Goal: Information Seeking & Learning: Learn about a topic

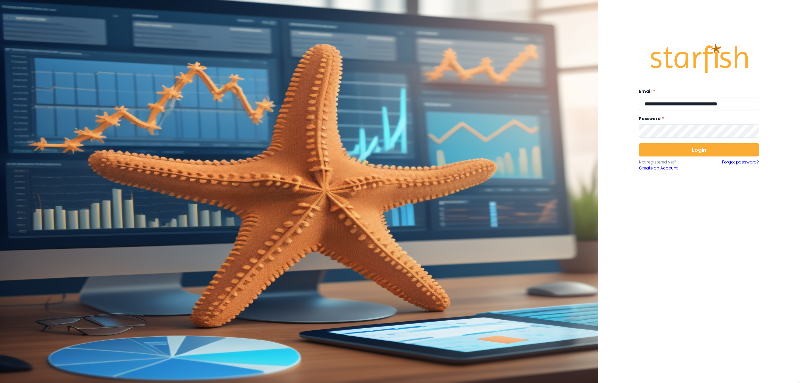
click at [706, 97] on div "**********" at bounding box center [699, 99] width 120 height 22
click at [674, 104] on input "**********" at bounding box center [699, 103] width 120 height 13
type input "**********"
click at [695, 151] on button "Login" at bounding box center [699, 149] width 120 height 13
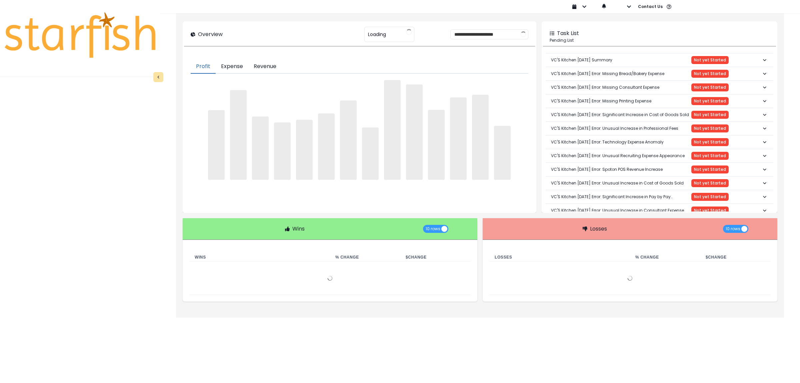
type input "**********"
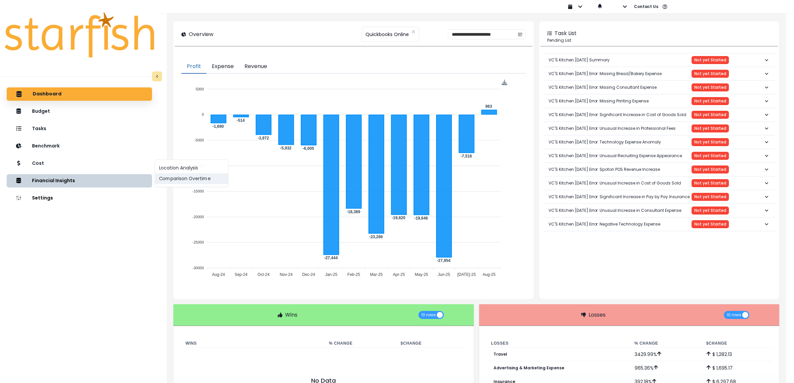
click at [162, 177] on button "Comparison Overtime" at bounding box center [191, 178] width 73 height 11
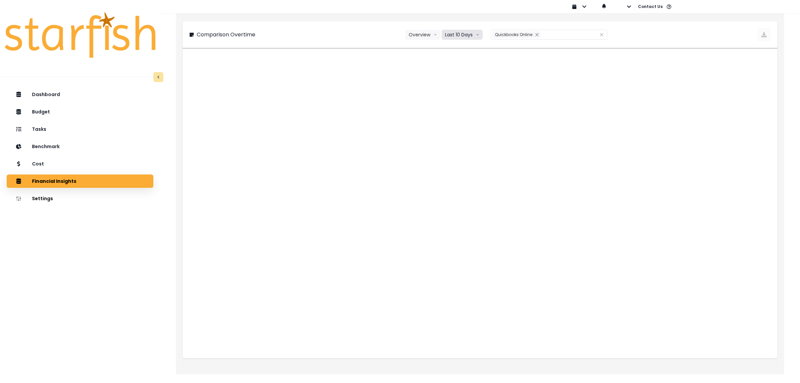
click at [464, 35] on button "Last 10 Days" at bounding box center [462, 35] width 41 height 10
click at [461, 69] on span "Last 15 Months" at bounding box center [462, 71] width 32 height 7
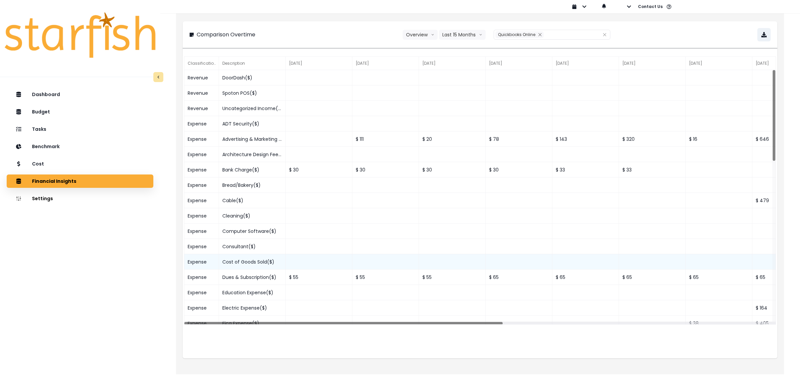
click at [257, 262] on div "Cost of Goods Sold($)" at bounding box center [252, 261] width 67 height 15
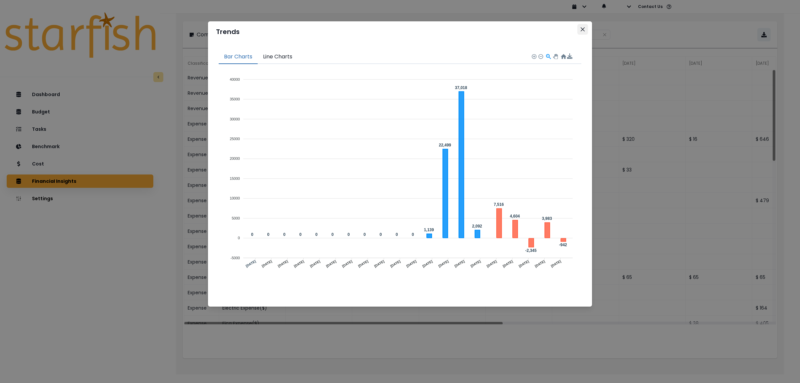
click at [580, 31] on button "Close" at bounding box center [583, 29] width 11 height 11
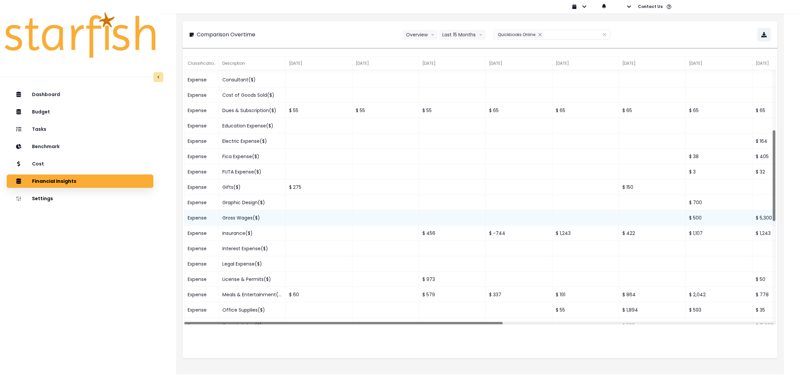
click at [252, 218] on div "Gross Wages($)" at bounding box center [252, 217] width 67 height 15
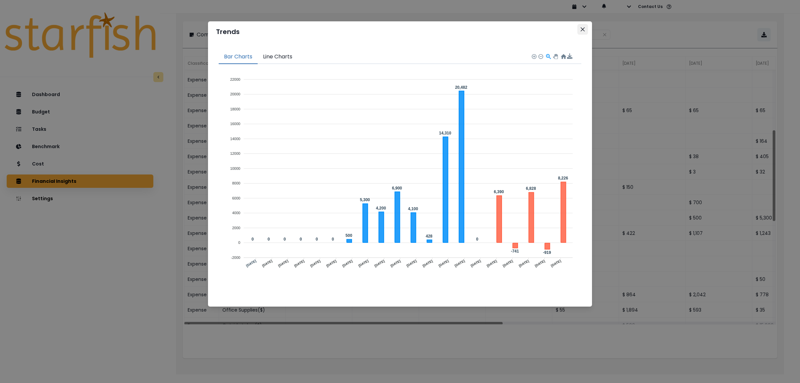
click at [582, 30] on icon "Close" at bounding box center [583, 29] width 4 height 4
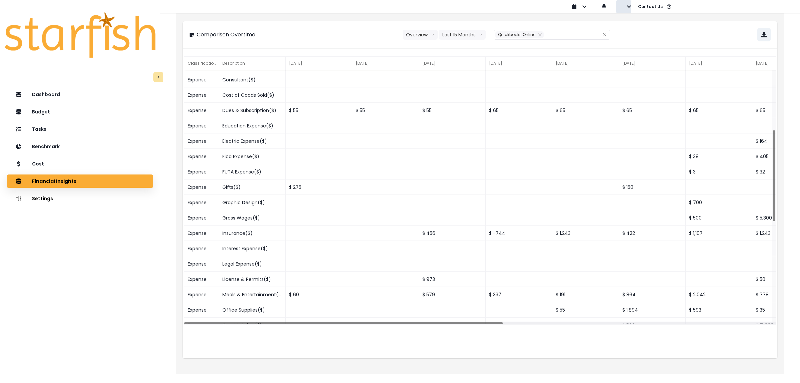
click at [630, 5] on icon "button" at bounding box center [629, 6] width 5 height 5
click at [629, 25] on p "Sign out" at bounding box center [640, 25] width 22 height 6
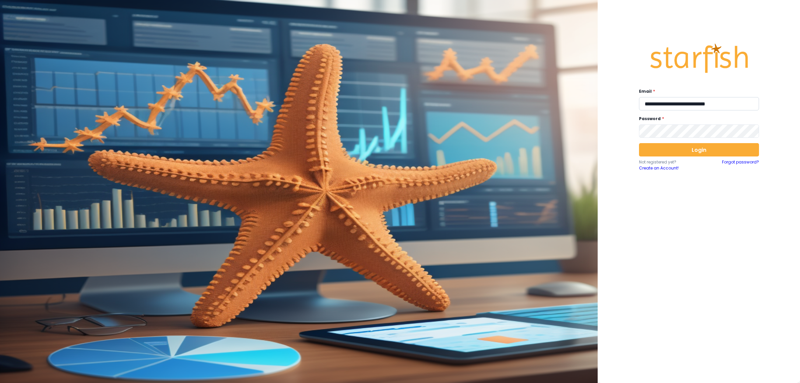
click at [661, 106] on input "**********" at bounding box center [699, 103] width 120 height 13
type input "**********"
click at [707, 154] on button "Login" at bounding box center [699, 149] width 120 height 13
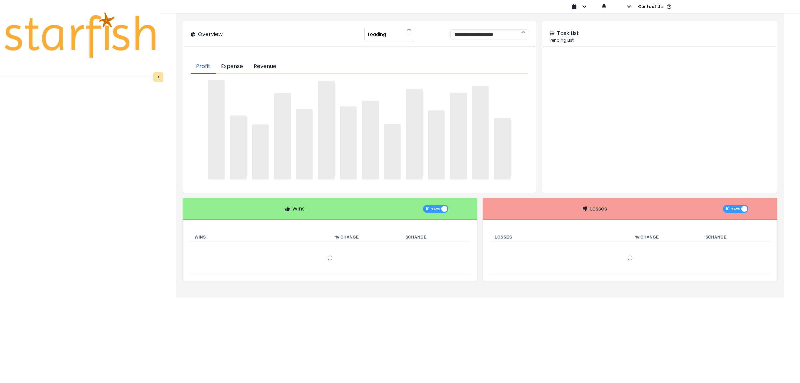
type input "**********"
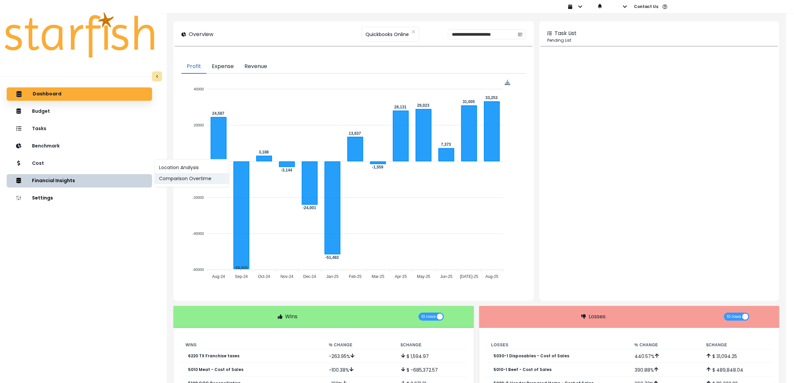
click at [171, 179] on button "Comparison Overtime" at bounding box center [192, 178] width 74 height 11
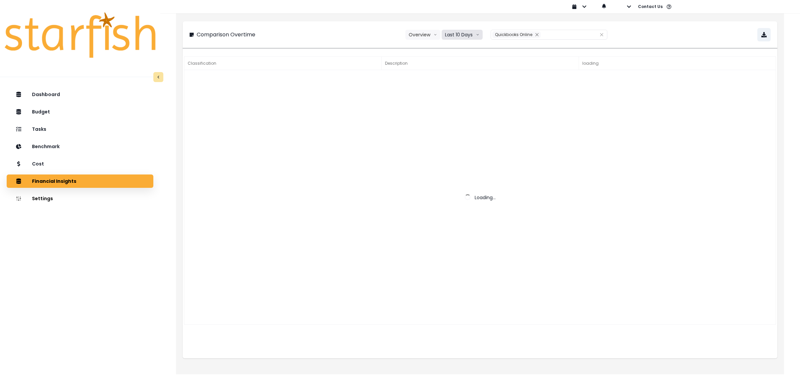
click at [463, 34] on button "Last 10 Days" at bounding box center [462, 35] width 41 height 10
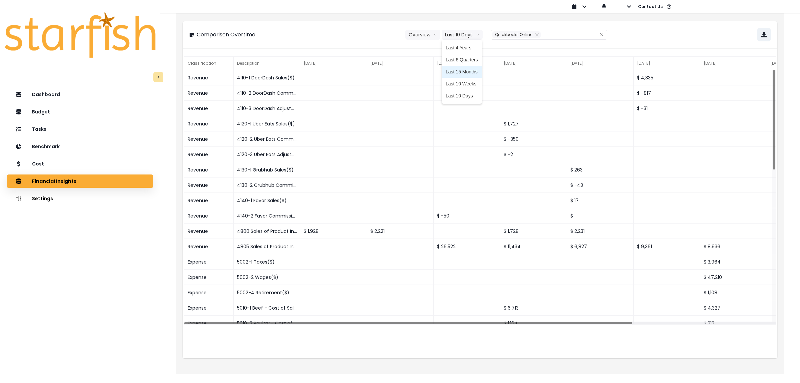
click at [462, 73] on span "Last 15 Months" at bounding box center [462, 71] width 32 height 7
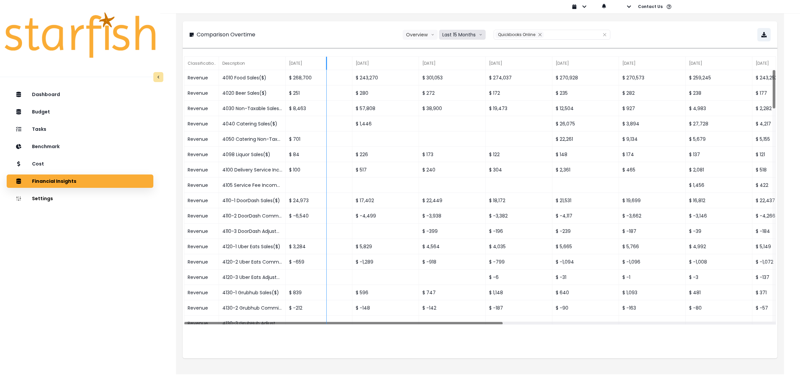
drag, startPoint x: 286, startPoint y: 59, endPoint x: 334, endPoint y: 59, distance: 48.4
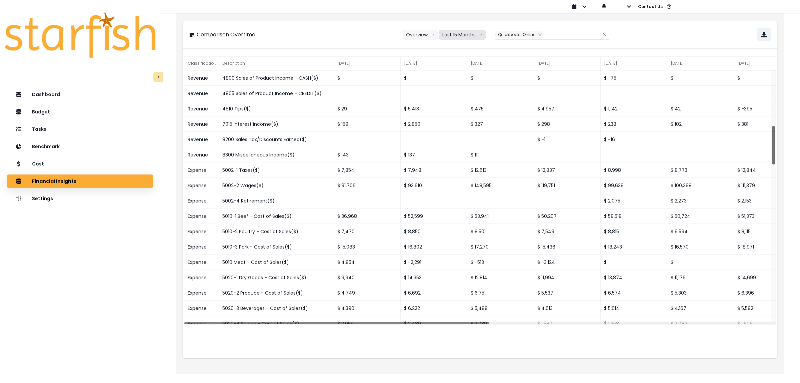
drag, startPoint x: 773, startPoint y: 106, endPoint x: 772, endPoint y: 143, distance: 37.4
click at [772, 143] on div at bounding box center [773, 145] width 3 height 38
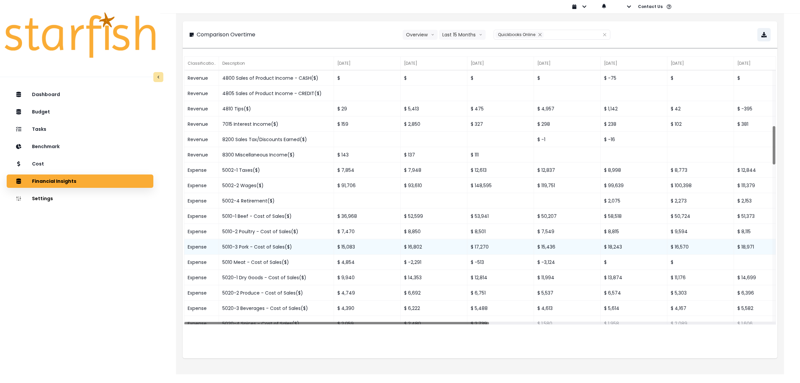
click at [262, 247] on div "5010-3 Pork - Cost of Sales($)" at bounding box center [276, 246] width 115 height 15
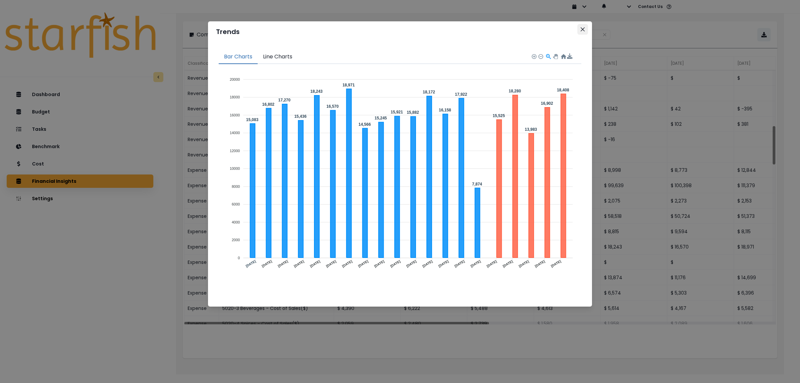
click at [584, 28] on icon "Close" at bounding box center [583, 29] width 4 height 4
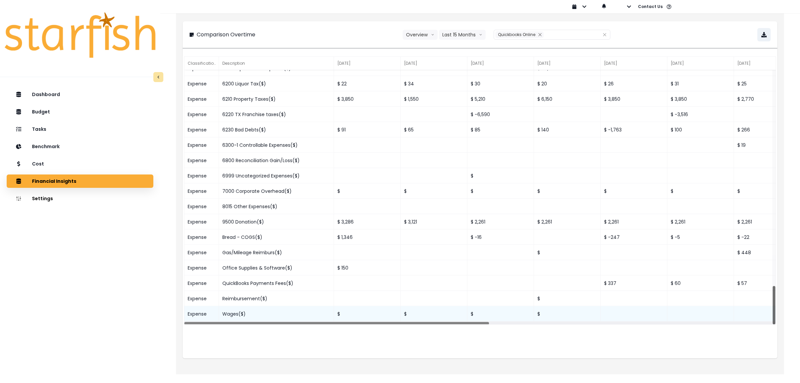
drag, startPoint x: 774, startPoint y: 148, endPoint x: 754, endPoint y: 319, distance: 172.0
click at [763, 318] on div "Expense 6155 Depreciation Expense($) $ 42,936 Expense 6200 Liquor Tax($) $ 22 $…" at bounding box center [480, 197] width 592 height 255
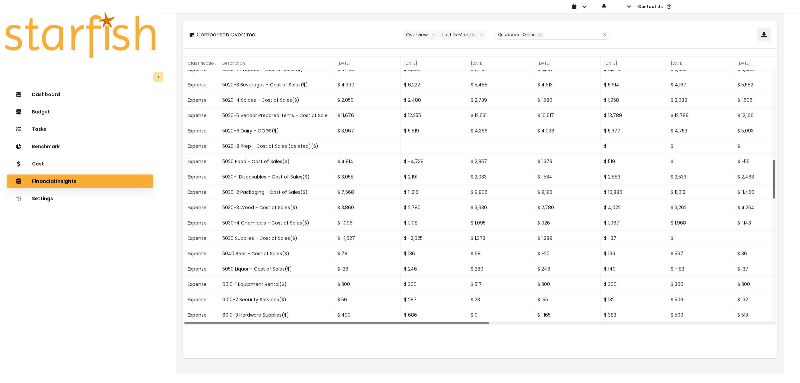
drag, startPoint x: 756, startPoint y: 111, endPoint x: 758, endPoint y: 160, distance: 49.7
click at [758, 160] on div "Expense 5020-2 Produce - Cost of Sales($) $ 4,749 $ 6,692 $ 6,751 $ 5,537 $ 6,5…" at bounding box center [480, 197] width 592 height 255
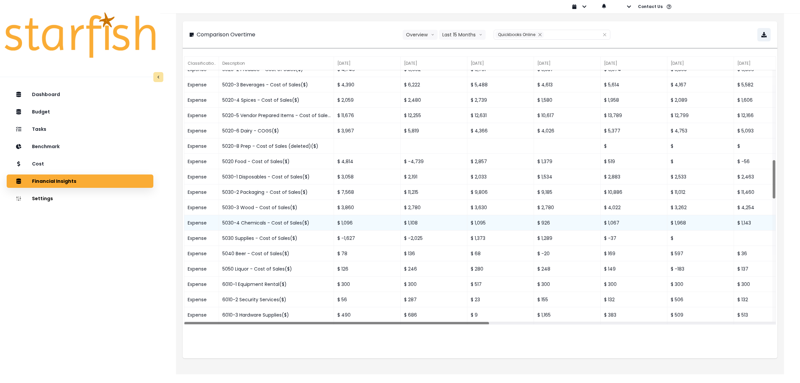
click at [271, 221] on div "5030-4 Chemicals - Cost of Sales($)" at bounding box center [276, 222] width 115 height 15
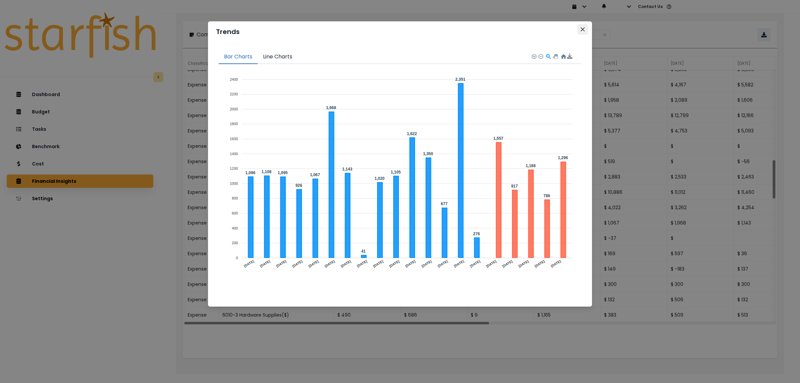
click at [581, 30] on icon "Close" at bounding box center [583, 29] width 4 height 4
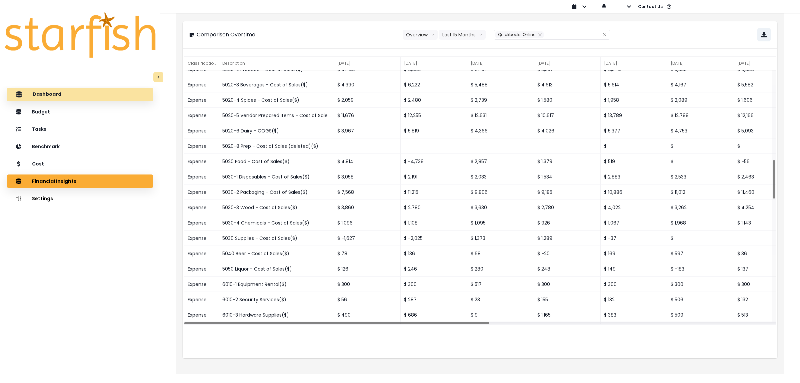
click at [42, 93] on p "Dashboard" at bounding box center [47, 94] width 29 height 6
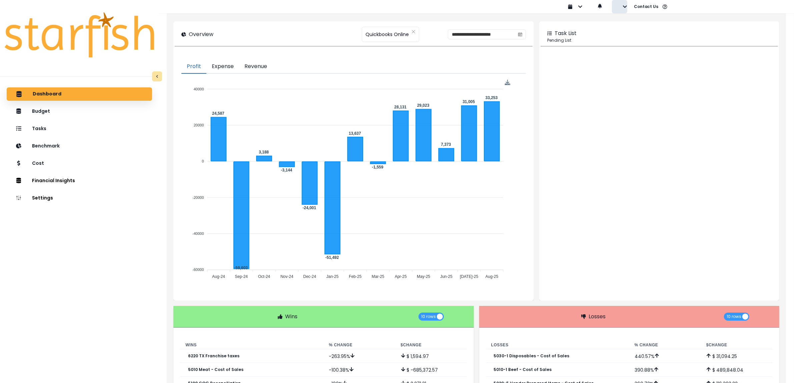
click at [624, 7] on icon "button" at bounding box center [625, 6] width 4 height 2
click at [623, 26] on button "Sign out" at bounding box center [649, 25] width 74 height 13
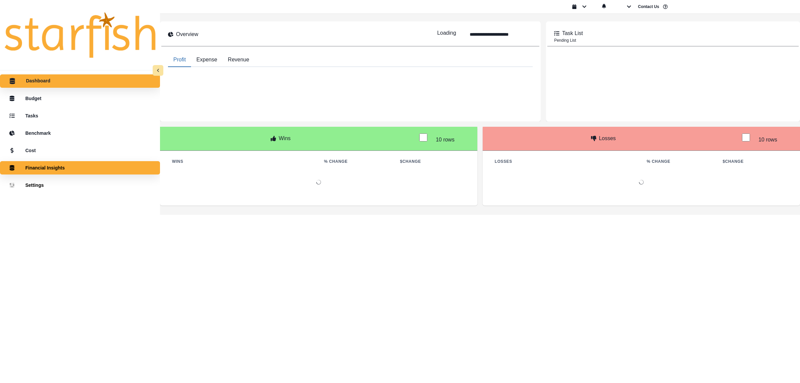
type input "**********"
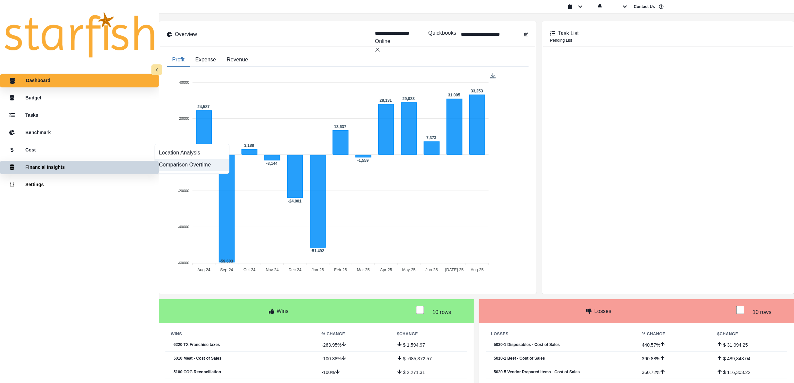
click at [191, 171] on button "Comparison Overtime" at bounding box center [192, 165] width 74 height 12
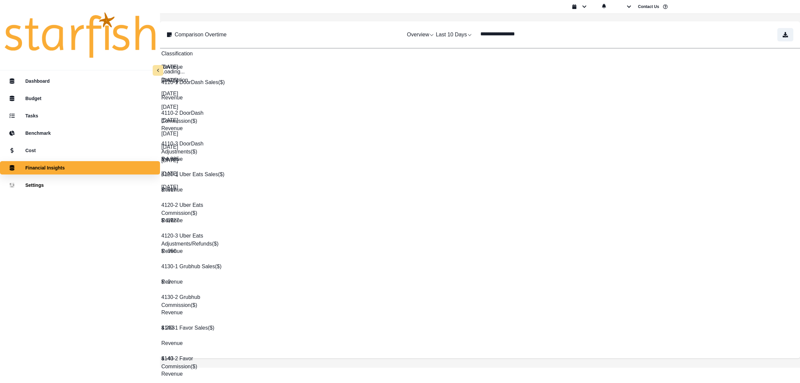
click at [456, 35] on button "Last 10 Days" at bounding box center [454, 35] width 36 height 8
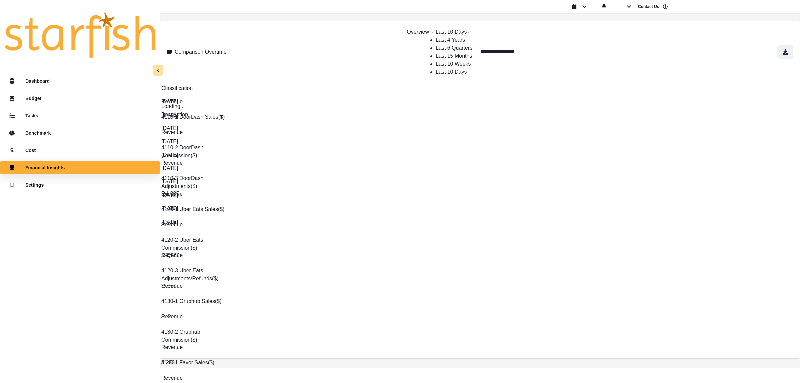
click at [459, 59] on span "Last 15 Months" at bounding box center [454, 56] width 36 height 6
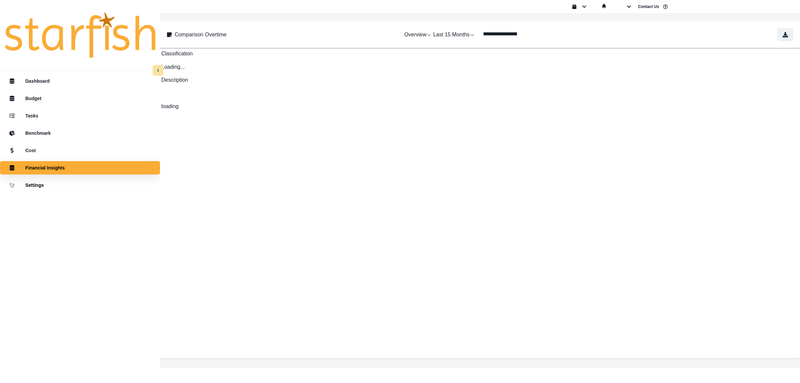
click at [417, 34] on button "Overview" at bounding box center [419, 35] width 28 height 8
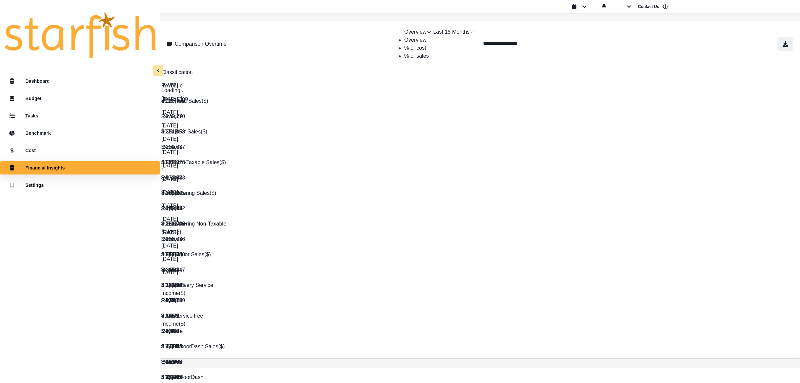
click at [417, 59] on span "% of sales" at bounding box center [417, 56] width 25 height 6
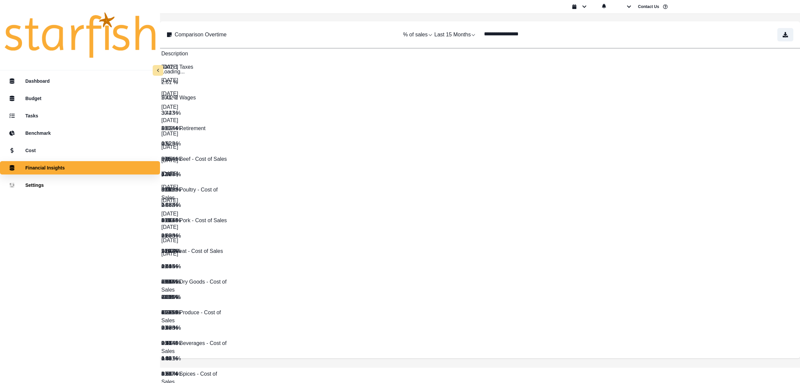
drag, startPoint x: 250, startPoint y: 61, endPoint x: 291, endPoint y: 62, distance: 40.4
click at [228, 216] on div "5010-3 Pork - Cost of Sales" at bounding box center [214, 223] width 107 height 15
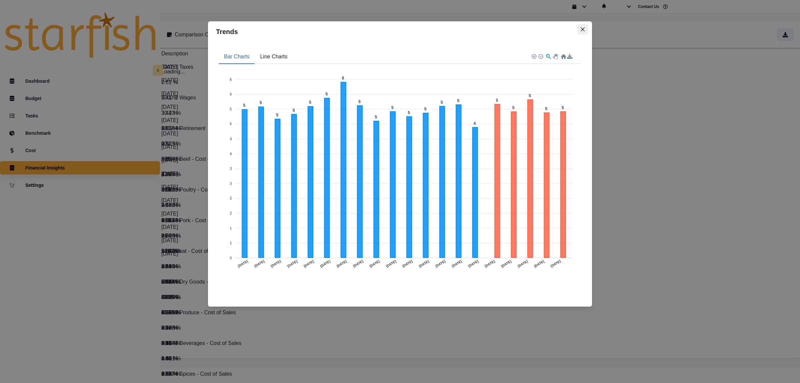
click at [584, 29] on icon "Close" at bounding box center [583, 29] width 4 height 4
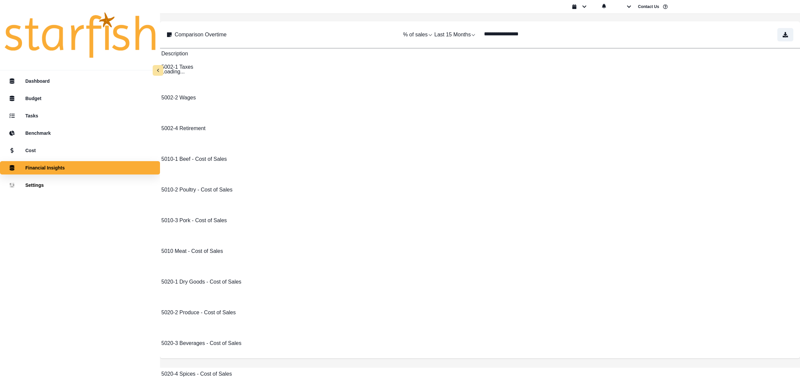
drag, startPoint x: 265, startPoint y: 322, endPoint x: 619, endPoint y: 328, distance: 353.3
click at [619, 328] on div "Description Jun 2024 Jul 2024 Aug 2024 Sep 2024 Oct 2024 Nov 2024 Dec 2024 Jan …" at bounding box center [480, 203] width 640 height 310
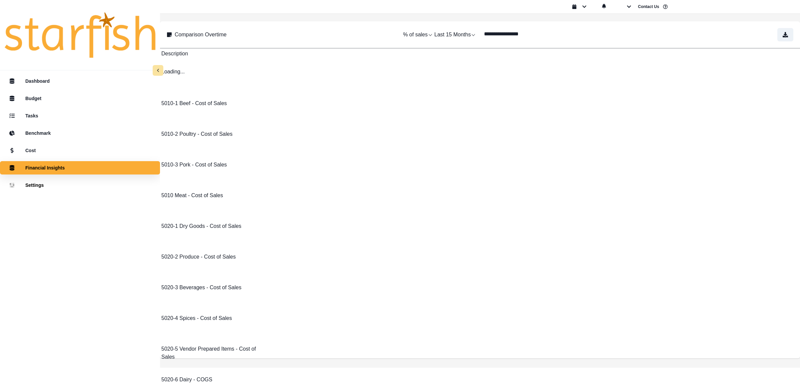
drag, startPoint x: 774, startPoint y: 103, endPoint x: 776, endPoint y: 115, distance: 11.7
click at [776, 115] on div "5010-1 Beef - Cost of Sales 12.27 % 15.92 % 14.62 % 15.74 % 16.36 % 16.47 % 16.…" at bounding box center [480, 190] width 638 height 255
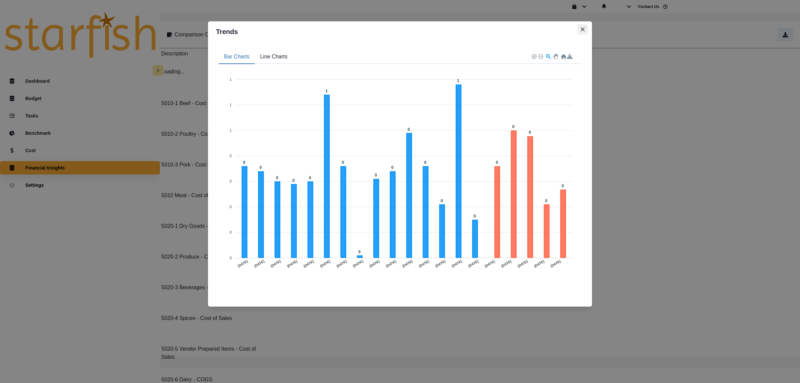
click at [582, 30] on icon "Close" at bounding box center [583, 29] width 4 height 4
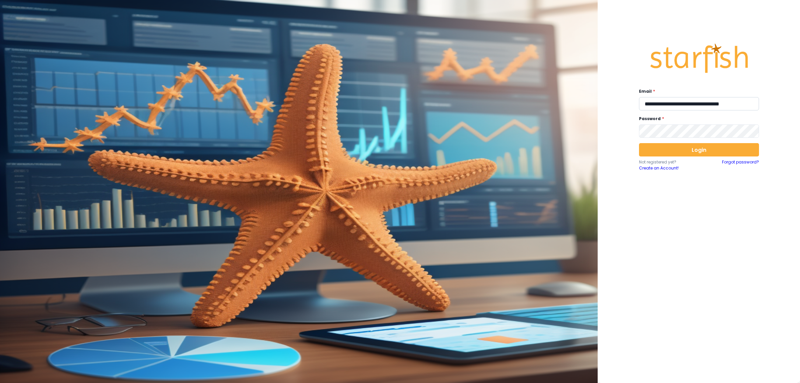
click at [691, 107] on input "**********" at bounding box center [699, 103] width 120 height 13
type input "**********"
click at [700, 150] on button "Login" at bounding box center [699, 149] width 120 height 13
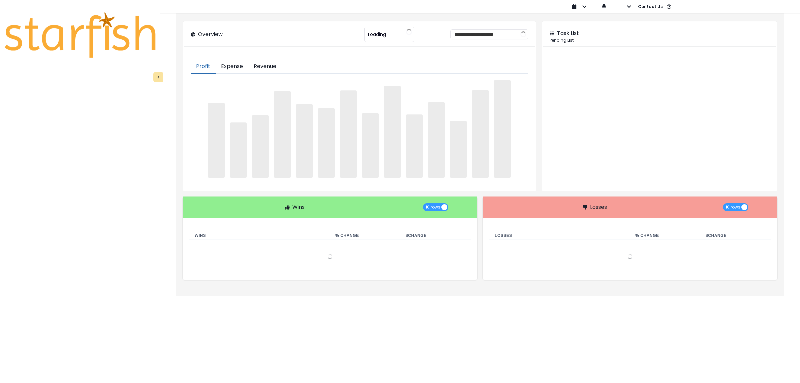
type input "******"
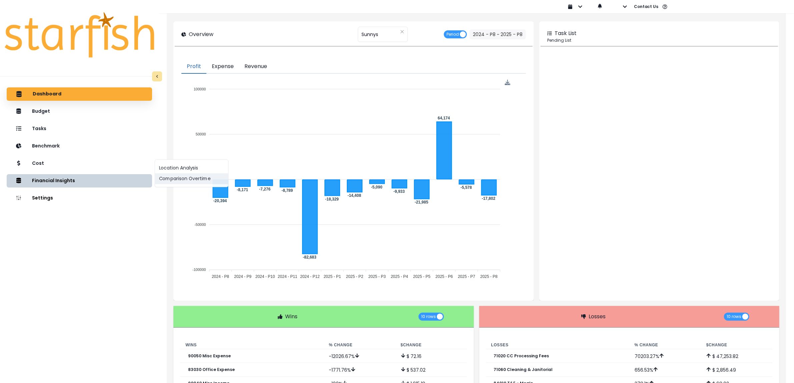
click at [181, 179] on button "Comparison Overtime" at bounding box center [191, 178] width 73 height 11
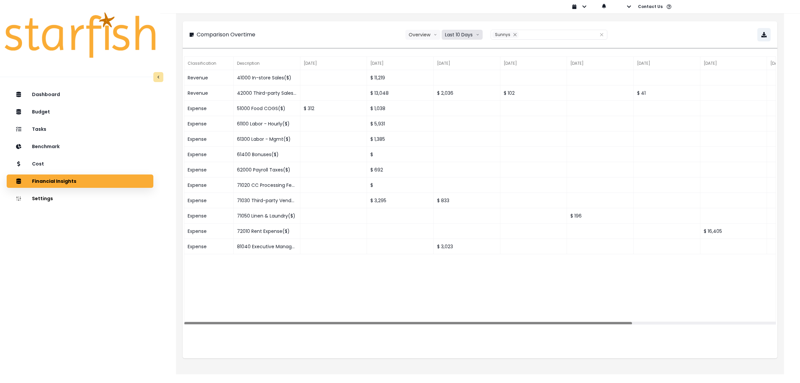
click at [463, 37] on button "Last 10 Days" at bounding box center [462, 35] width 41 height 10
click at [460, 70] on span "Last 15 Periods" at bounding box center [462, 71] width 32 height 7
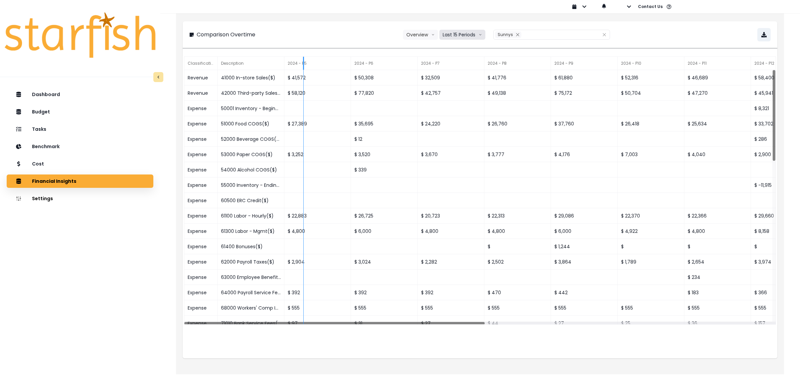
drag, startPoint x: 284, startPoint y: 60, endPoint x: 304, endPoint y: 60, distance: 20.0
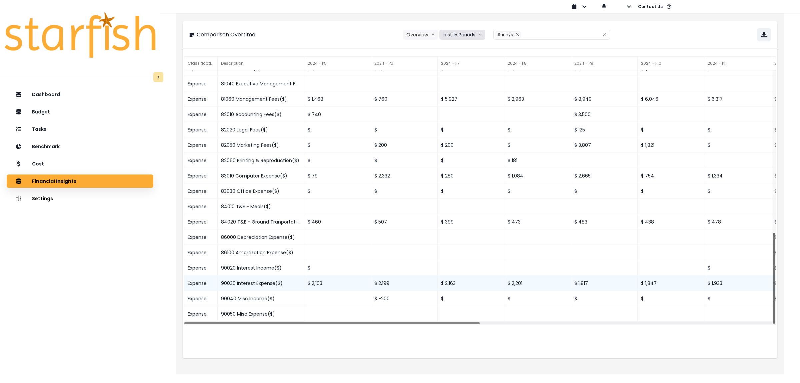
drag, startPoint x: 774, startPoint y: 111, endPoint x: 762, endPoint y: 286, distance: 175.5
click at [762, 286] on div "Expense 72050 Utilities($) $ 1,412 $ 2,061 $ 832 $ 1,133 $ 1,242 $ 1,104 $ 211 …" at bounding box center [480, 197] width 592 height 255
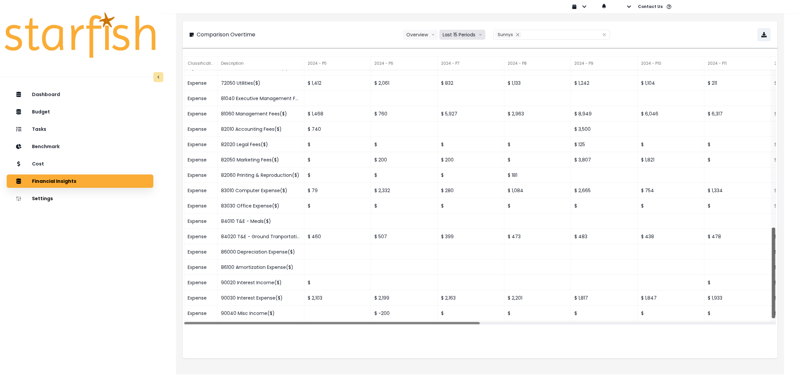
drag, startPoint x: 775, startPoint y: 284, endPoint x: 774, endPoint y: 279, distance: 5.3
click at [774, 279] on div at bounding box center [773, 272] width 3 height 91
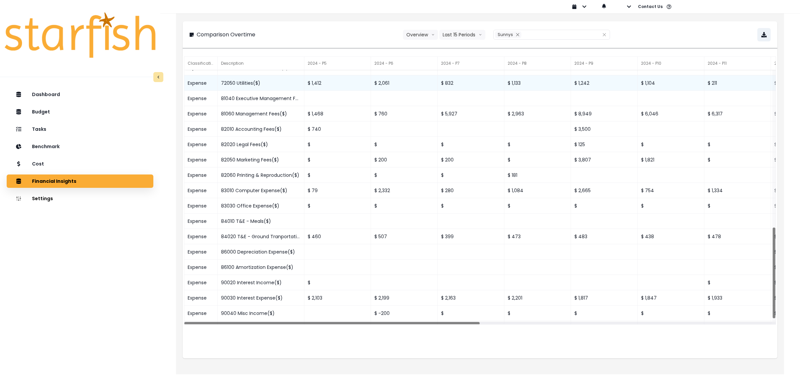
click at [449, 86] on div "$ 832" at bounding box center [471, 82] width 67 height 15
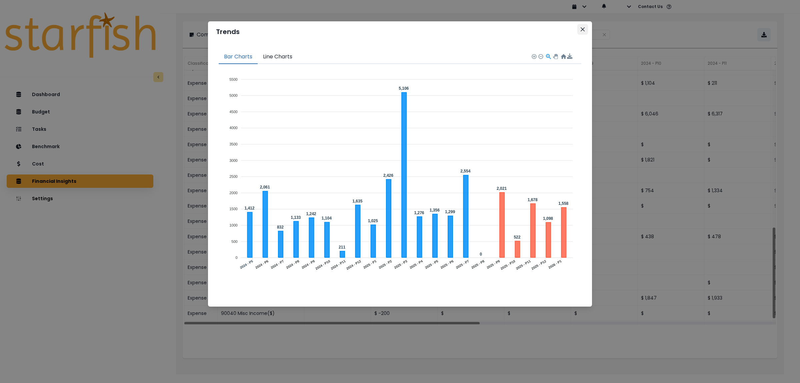
click at [581, 29] on icon "Close" at bounding box center [583, 29] width 4 height 4
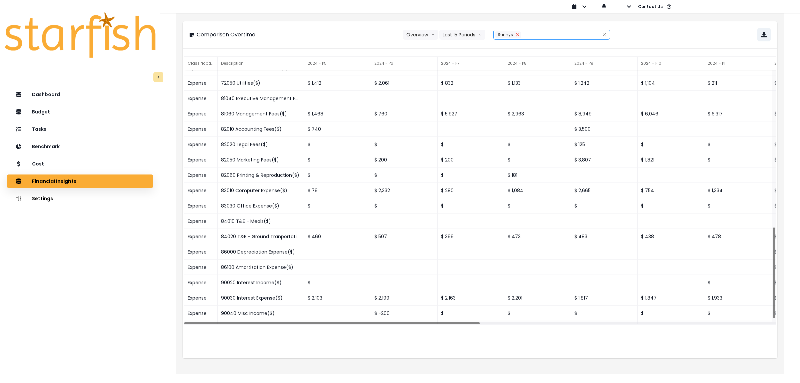
click at [516, 34] on icon "close" at bounding box center [518, 35] width 4 height 4
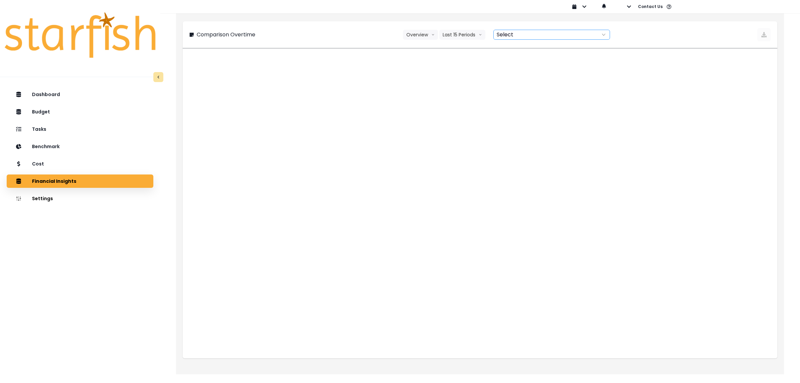
click at [534, 35] on div at bounding box center [544, 34] width 101 height 9
type input "*****"
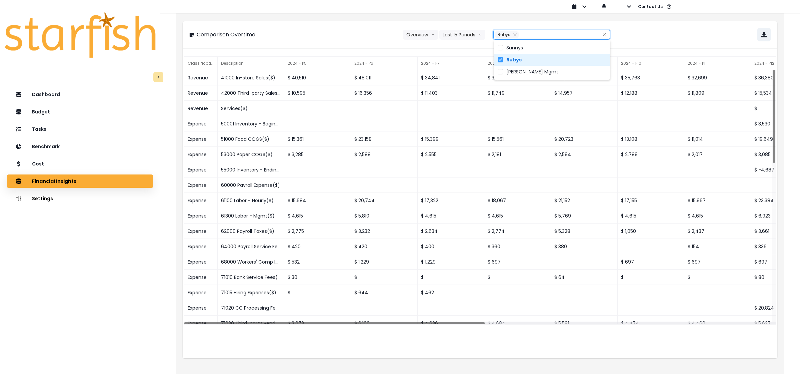
click at [333, 36] on div "Comparison Overtime Overview Overview % of cost % of sales Last 15 Periods Last…" at bounding box center [480, 34] width 582 height 13
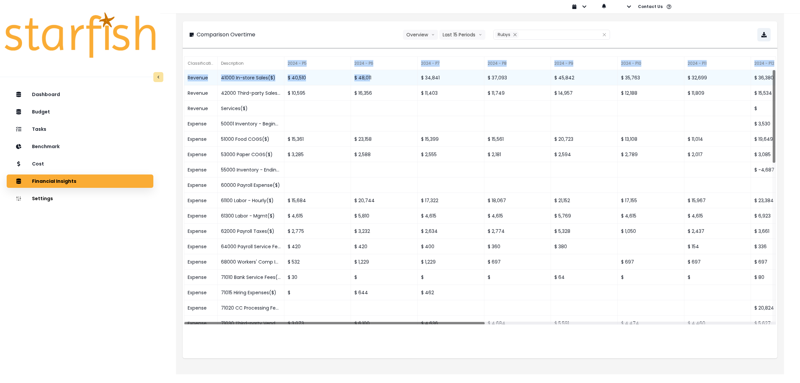
drag, startPoint x: 285, startPoint y: 68, endPoint x: 370, endPoint y: 75, distance: 85.3
click at [370, 75] on div "Classification Description 2024 - P5 2024 - P6 2024 - P7 2024 - P8 2024 - P9 20…" at bounding box center [480, 190] width 592 height 268
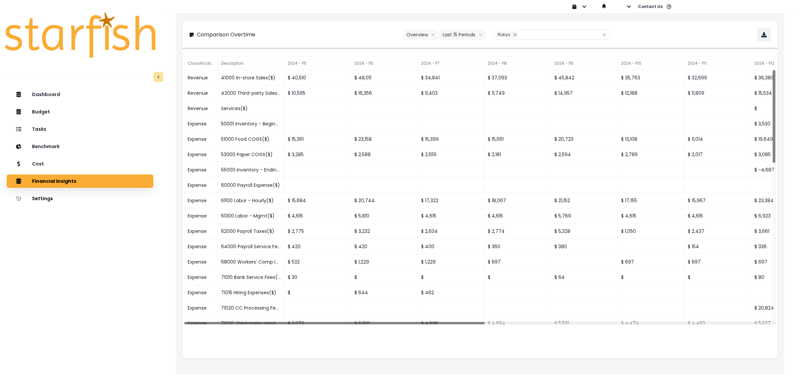
click at [301, 39] on div "Comparison Overtime Overview Overview % of cost % of sales Last 15 Periods Last…" at bounding box center [480, 34] width 582 height 13
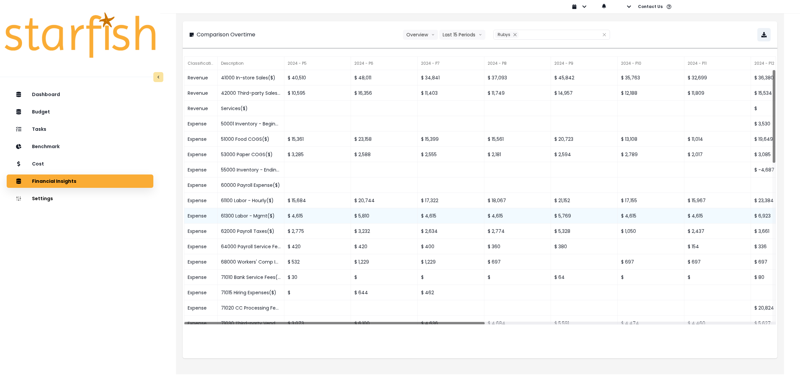
click at [259, 218] on div "61300 Labor - Mgmt($)" at bounding box center [251, 215] width 67 height 15
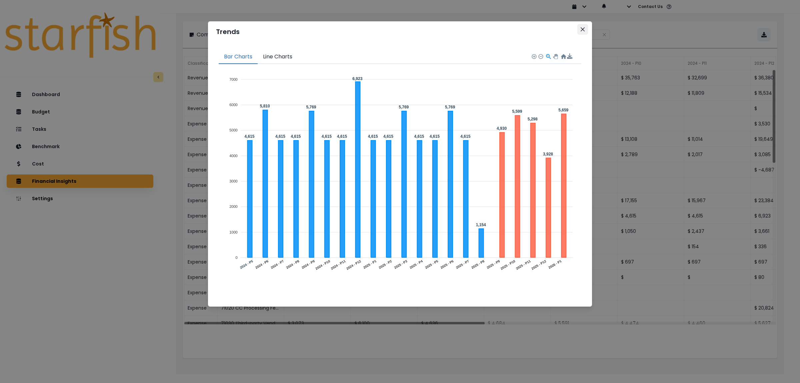
click at [581, 30] on icon "Close" at bounding box center [583, 29] width 4 height 4
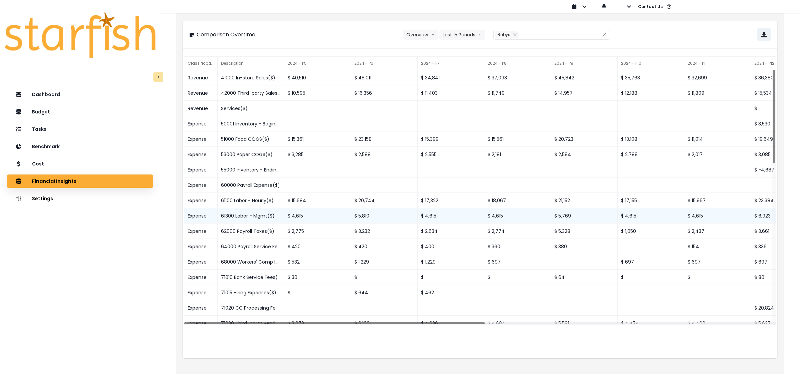
click at [302, 218] on div "$ 4,615" at bounding box center [318, 215] width 67 height 15
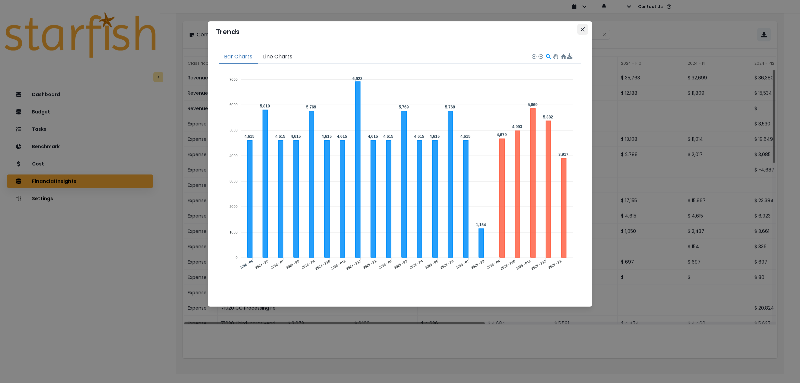
click at [581, 28] on icon "Close" at bounding box center [583, 29] width 4 height 4
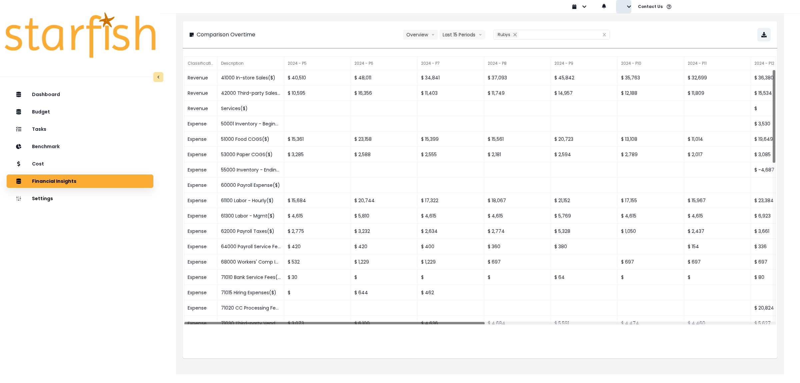
click at [631, 3] on button "button" at bounding box center [623, 6] width 15 height 13
click at [632, 21] on button "Sign out" at bounding box center [654, 25] width 74 height 13
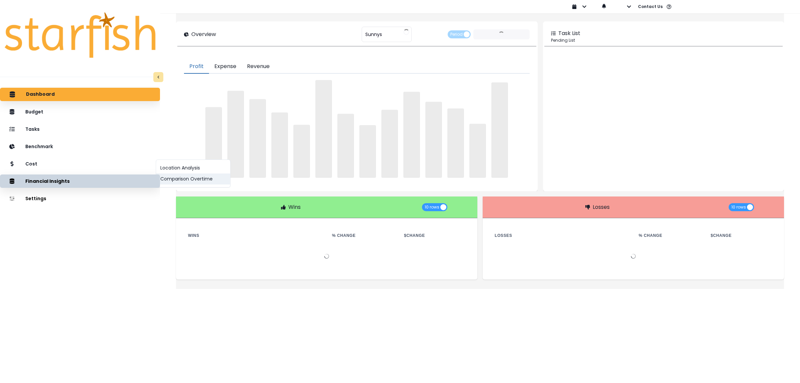
click at [202, 182] on button "Comparison Overtime" at bounding box center [193, 178] width 74 height 11
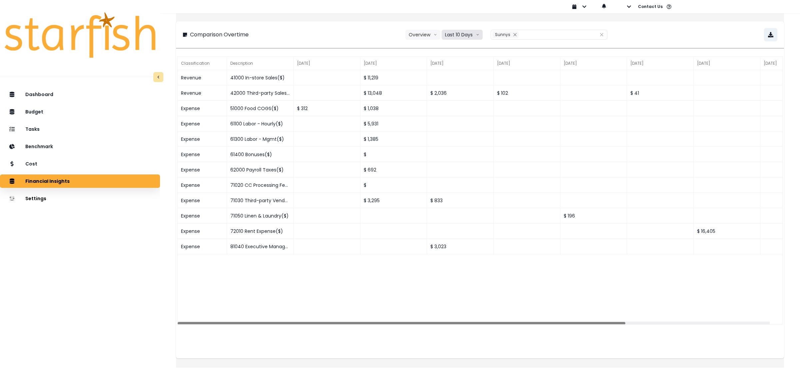
click at [446, 36] on button "Last 10 Days" at bounding box center [462, 35] width 41 height 10
click at [458, 72] on span "Last 15 Periods" at bounding box center [462, 71] width 32 height 7
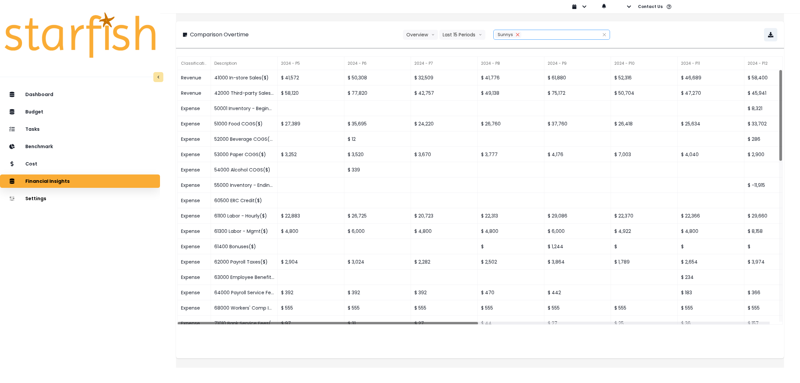
click at [516, 36] on icon "close" at bounding box center [517, 34] width 3 height 3
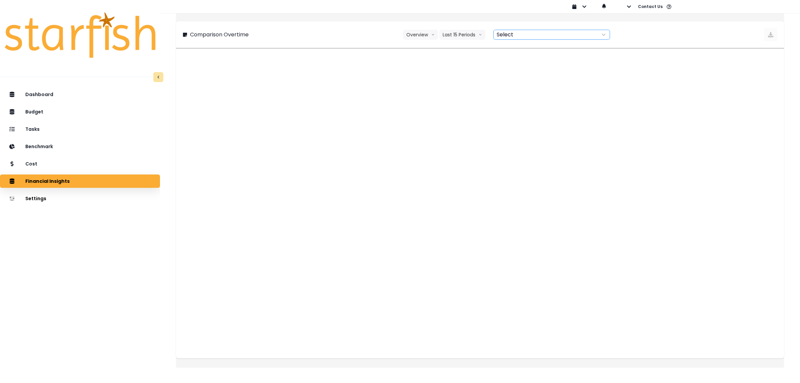
click at [533, 36] on div at bounding box center [544, 34] width 101 height 9
type input "*****"
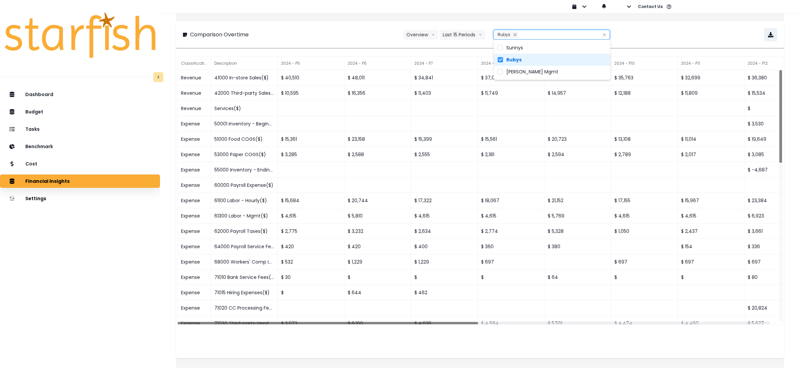
click at [359, 33] on div "Comparison Overtime Overview Overview % of cost % of sales Last 15 Periods Last…" at bounding box center [480, 34] width 595 height 13
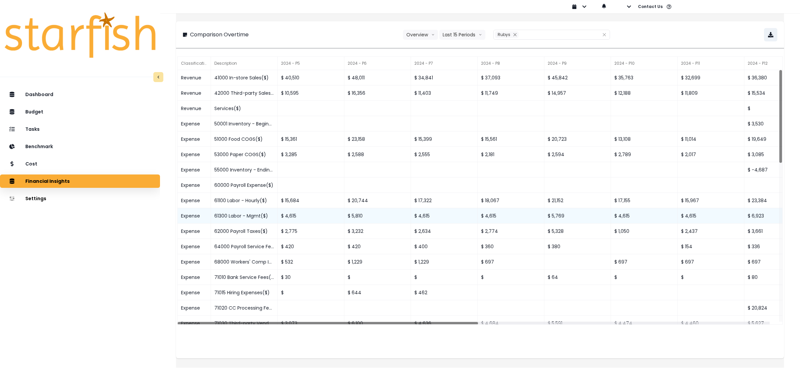
click at [259, 219] on div "61300 Labor - Mgmt($)" at bounding box center [244, 215] width 67 height 15
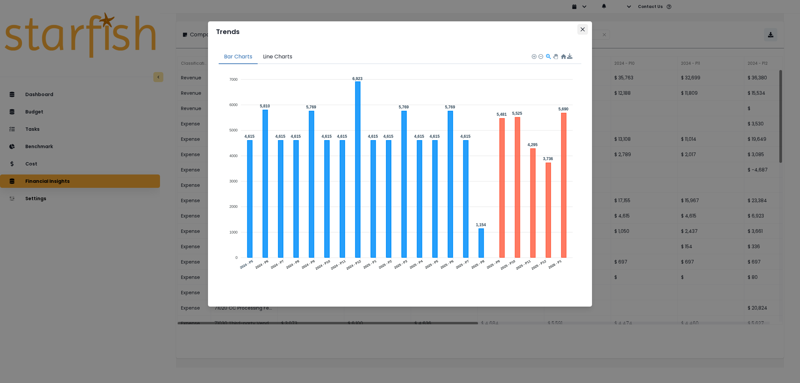
click at [585, 29] on button "Close" at bounding box center [583, 29] width 11 height 11
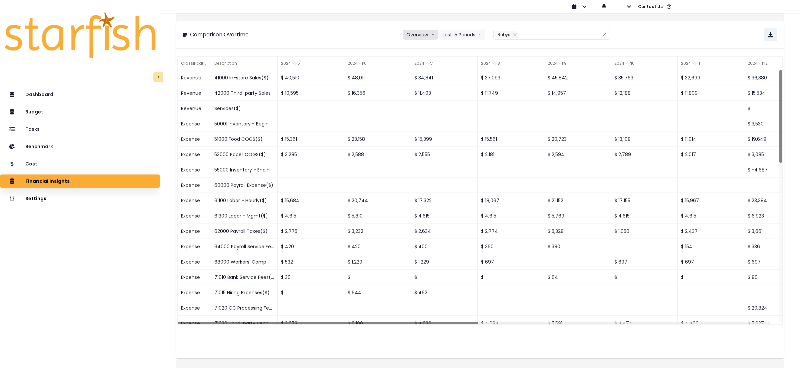
click at [426, 35] on button "Overview" at bounding box center [420, 35] width 35 height 10
click at [426, 71] on span "% of sales" at bounding box center [418, 71] width 22 height 7
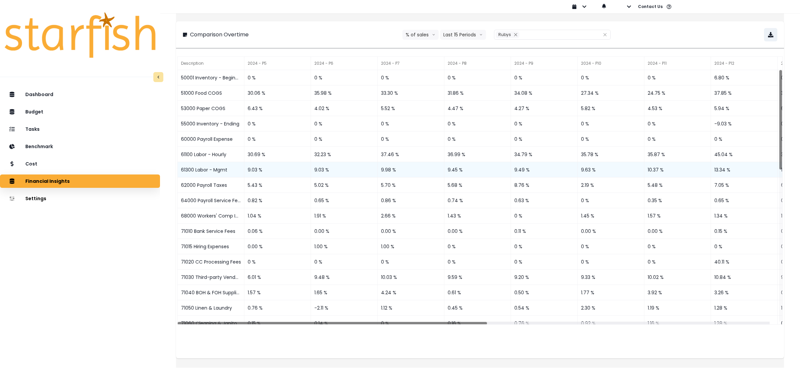
click at [219, 170] on div "61300 Labor - Mgmt" at bounding box center [211, 169] width 67 height 15
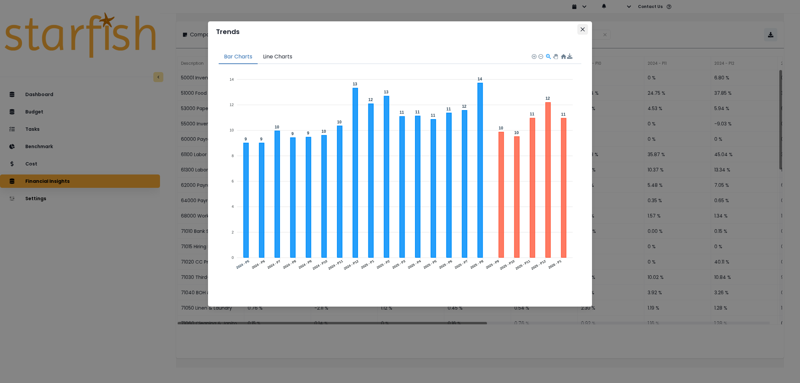
click at [581, 31] on icon "Close" at bounding box center [583, 29] width 4 height 4
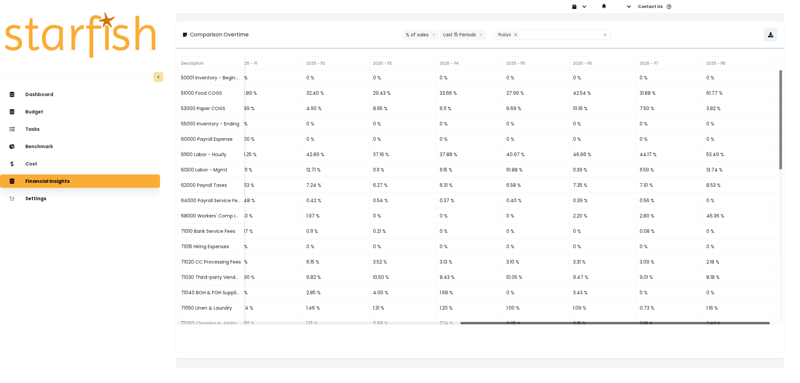
drag, startPoint x: 315, startPoint y: 323, endPoint x: 657, endPoint y: 342, distance: 342.4
click at [657, 342] on div "Description 2024 - P5 2024 - P6 2024 - P7 2024 - P8 2024 - P9 2024 - P10 2024 -…" at bounding box center [480, 206] width 608 height 303
click at [573, 324] on div at bounding box center [616, 322] width 310 height 3
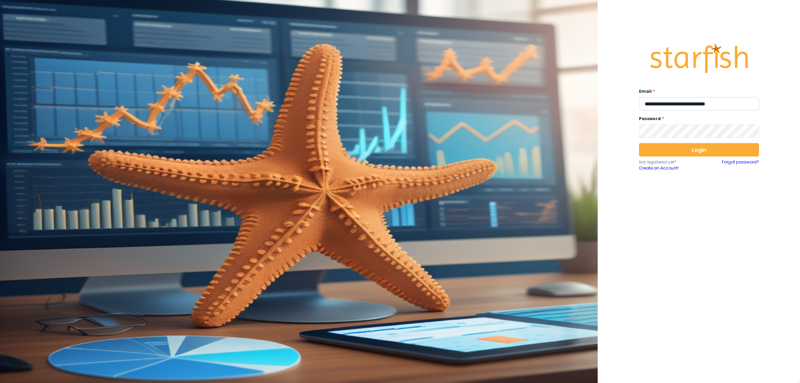
click at [664, 102] on input "**********" at bounding box center [699, 103] width 120 height 13
type input "**********"
click at [699, 152] on button "Login" at bounding box center [699, 149] width 120 height 13
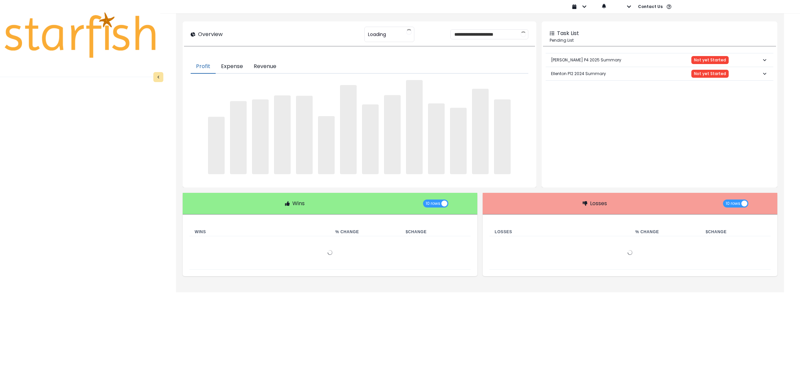
type input "**********"
